Goal: Task Accomplishment & Management: Use online tool/utility

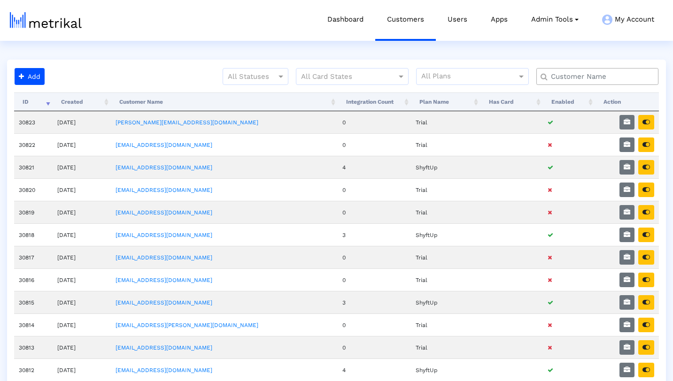
click at [619, 73] on input "text" at bounding box center [599, 77] width 110 height 10
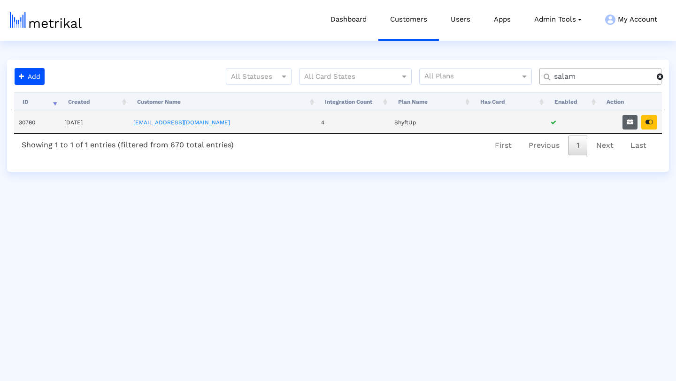
type input "salam"
click at [634, 122] on button "button" at bounding box center [629, 122] width 15 height 15
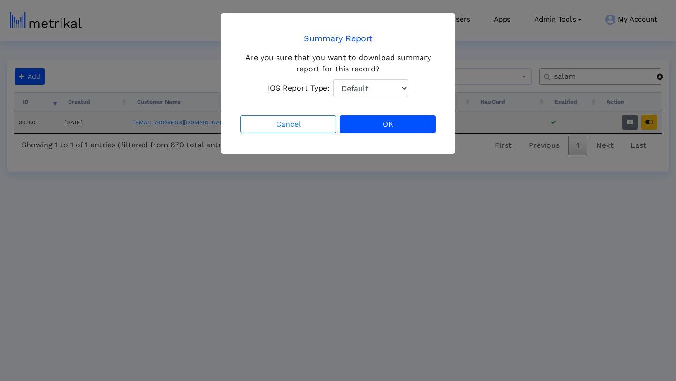
click at [393, 84] on select "Default Total Downloads New Downloads Redownloads" at bounding box center [370, 88] width 75 height 18
select select "1: 1"
click at [333, 79] on select "Default Total Downloads New Downloads Redownloads" at bounding box center [370, 88] width 75 height 18
click at [395, 121] on button "OK" at bounding box center [388, 124] width 96 height 18
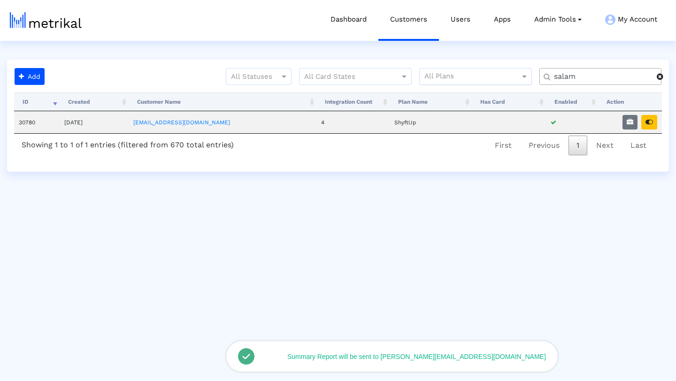
drag, startPoint x: 587, startPoint y: 76, endPoint x: 515, endPoint y: 71, distance: 72.4
click at [515, 71] on div "All Statuses All Card States All Plans salam" at bounding box center [358, 80] width 621 height 24
type input "weather"
click at [632, 124] on icon "button" at bounding box center [630, 122] width 7 height 7
select select "1: 1"
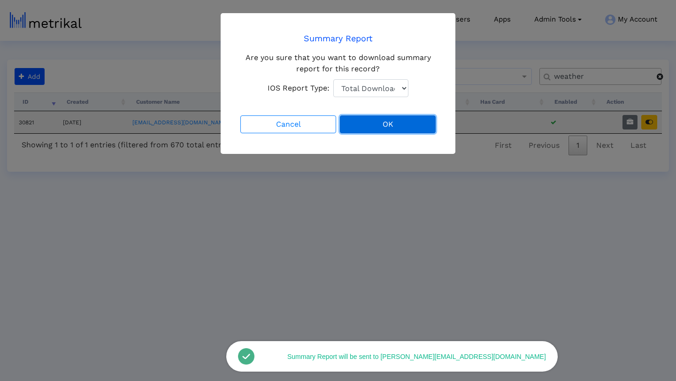
click at [386, 120] on button "OK" at bounding box center [388, 124] width 96 height 18
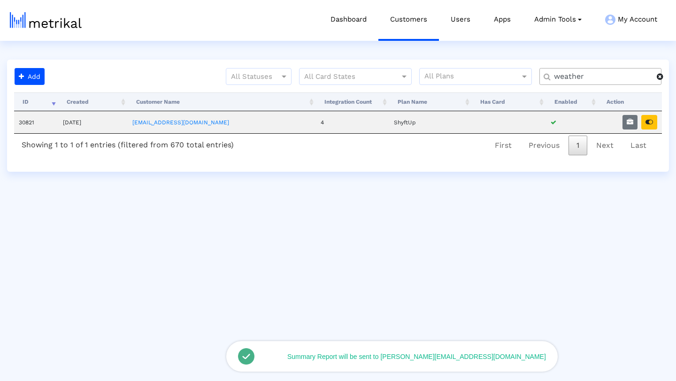
drag, startPoint x: 590, startPoint y: 77, endPoint x: 530, endPoint y: 65, distance: 60.5
click at [530, 65] on div "Add All Statuses All Card States All Plans weather Processing... ID Created Cus…" at bounding box center [338, 116] width 662 height 112
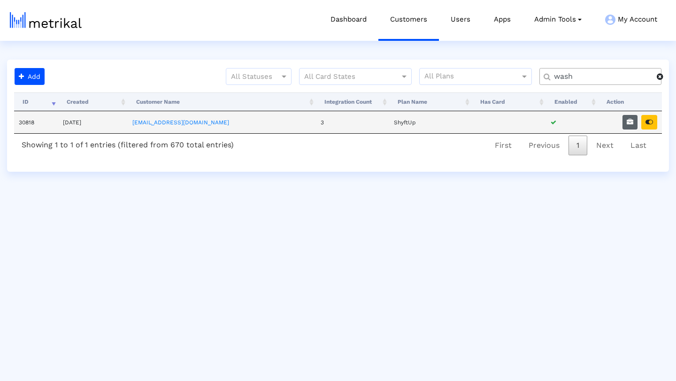
type input "wash"
click at [629, 123] on icon "button" at bounding box center [630, 122] width 7 height 7
select select "1: 1"
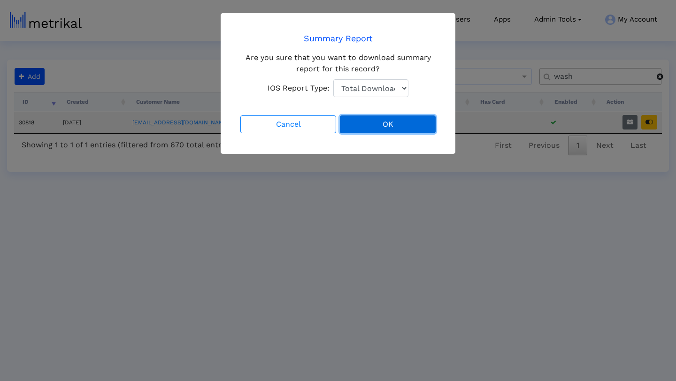
click at [384, 120] on button "OK" at bounding box center [388, 124] width 96 height 18
